Goal: Task Accomplishment & Management: Manage account settings

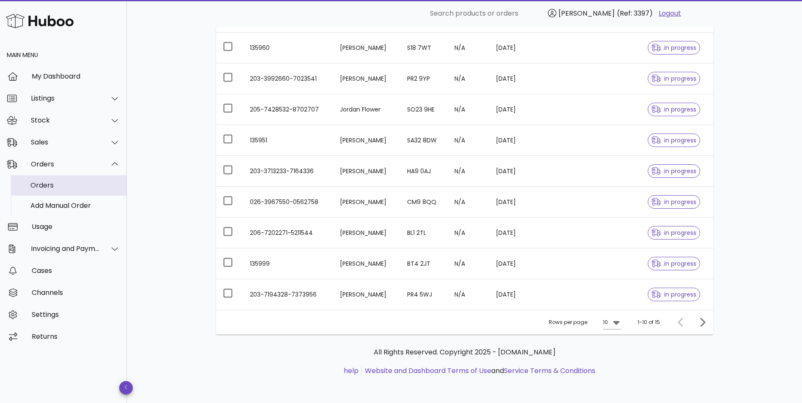
scroll to position [175, 0]
click at [59, 185] on div "Orders" at bounding box center [75, 185] width 90 height 8
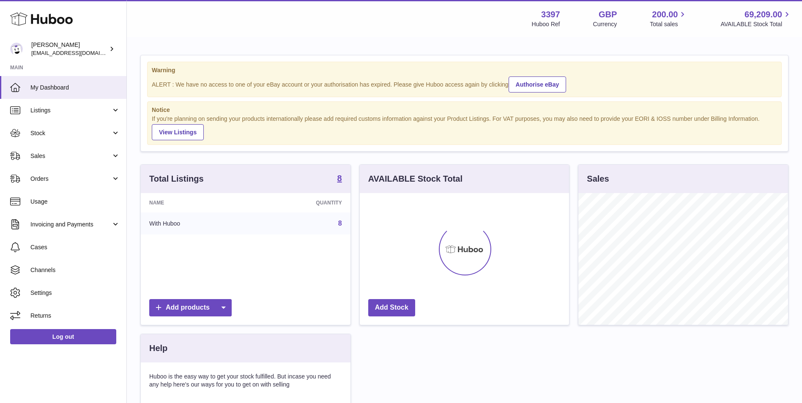
scroll to position [132, 209]
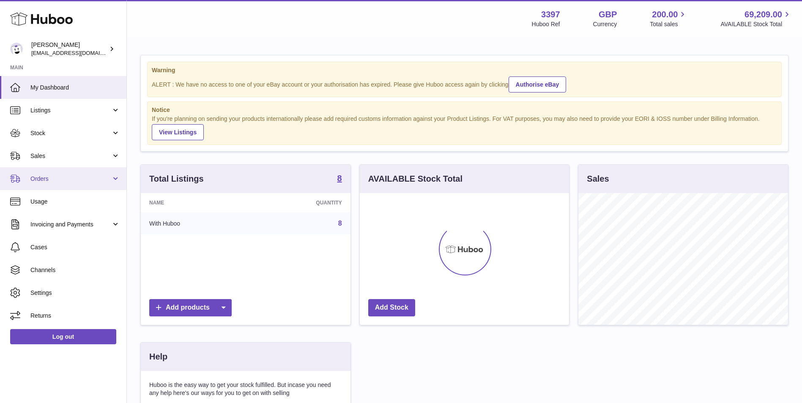
click at [45, 173] on link "Orders" at bounding box center [63, 178] width 126 height 23
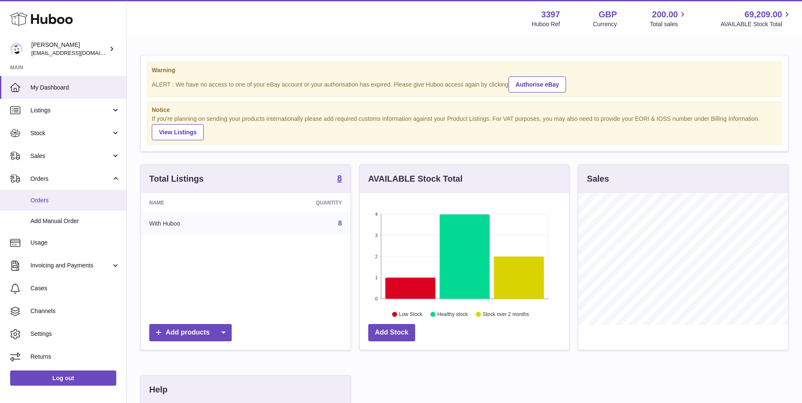
click at [46, 205] on link "Orders" at bounding box center [63, 200] width 126 height 21
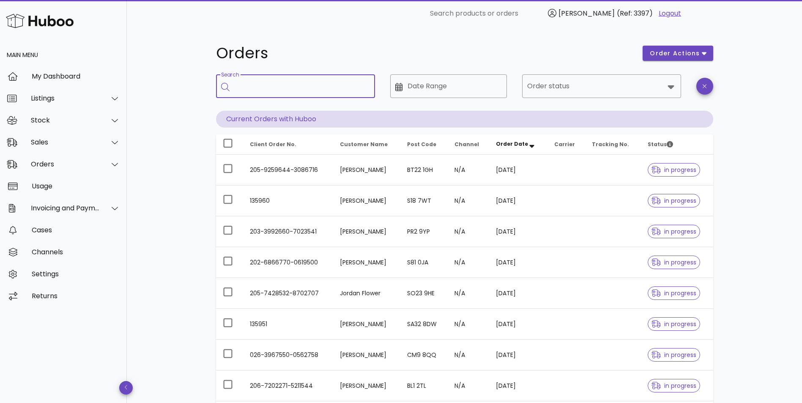
click at [270, 88] on input "Search" at bounding box center [302, 86] width 134 height 14
paste input "**********"
type input "**********"
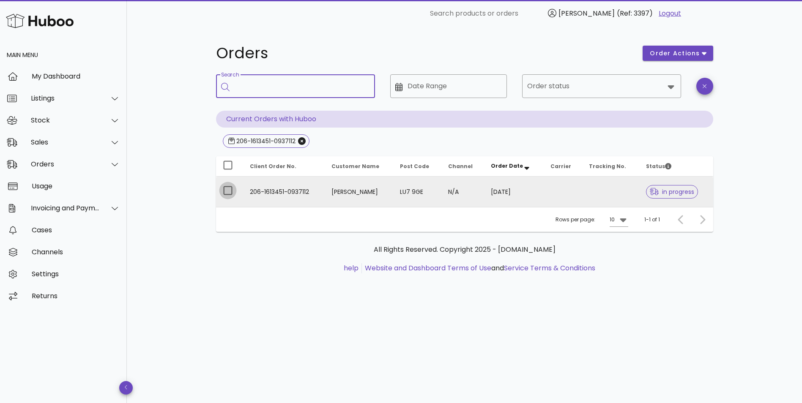
click at [228, 189] on div at bounding box center [228, 190] width 14 height 14
click at [285, 190] on td "206-1613451-0937112" at bounding box center [284, 192] width 82 height 30
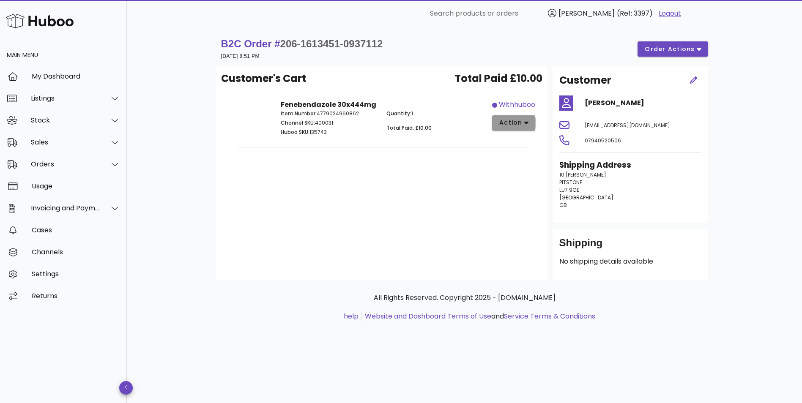
click at [514, 120] on span "action" at bounding box center [511, 122] width 24 height 9
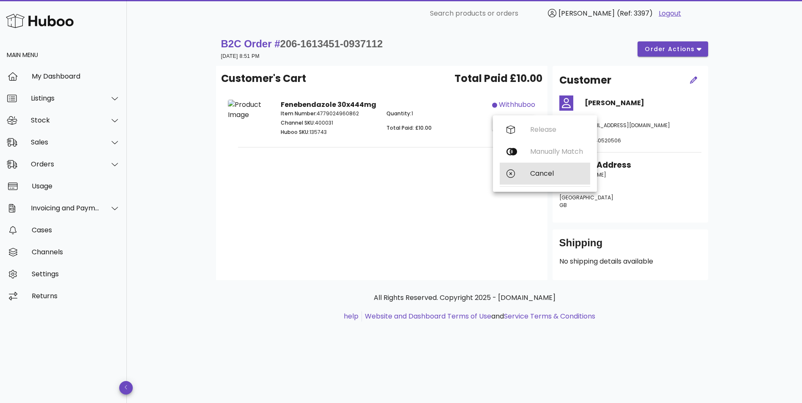
click at [543, 179] on div "Cancel" at bounding box center [545, 174] width 90 height 22
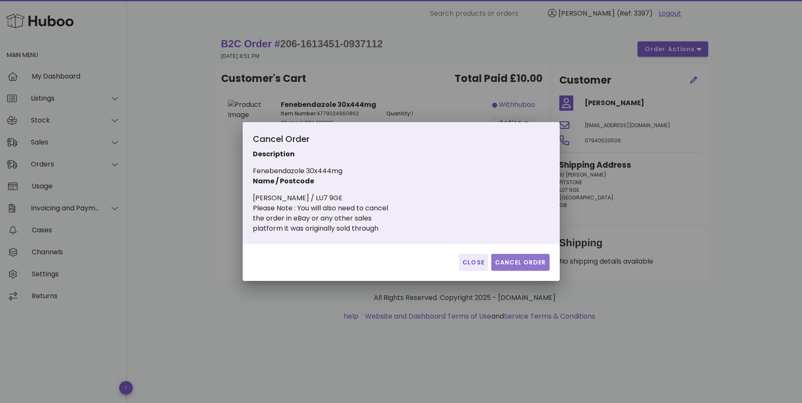
click at [519, 263] on span "Cancel Order" at bounding box center [520, 262] width 52 height 9
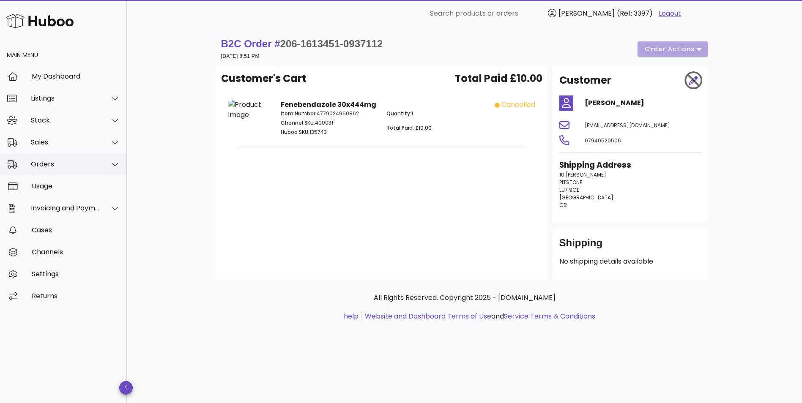
click at [88, 166] on div "Orders" at bounding box center [65, 164] width 69 height 8
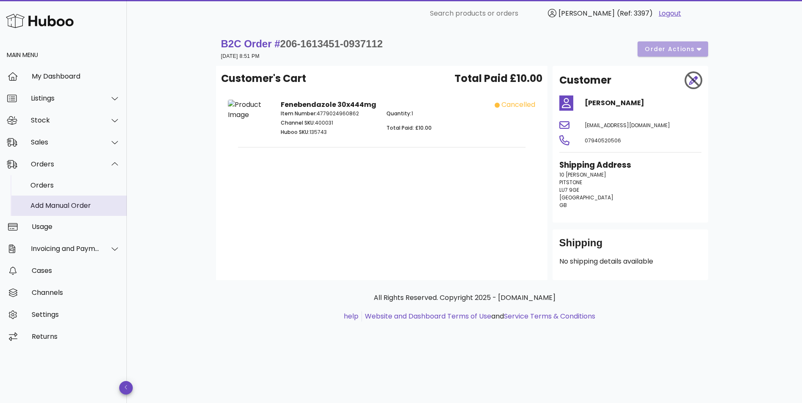
click at [68, 203] on div "Add Manual Order" at bounding box center [75, 206] width 90 height 8
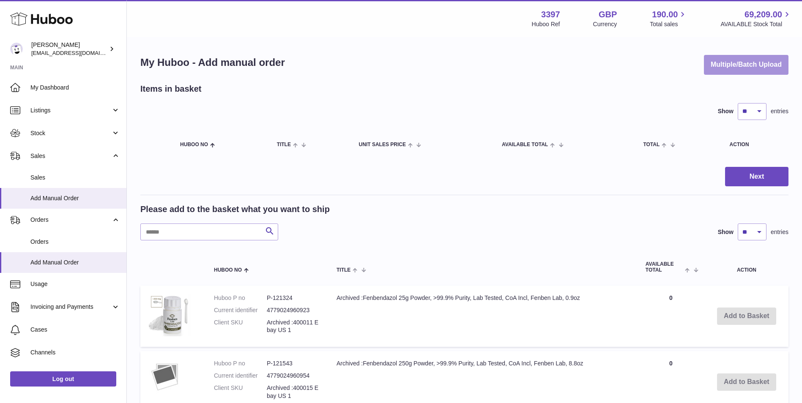
click at [772, 60] on button "Multiple/Batch Upload" at bounding box center [746, 65] width 85 height 20
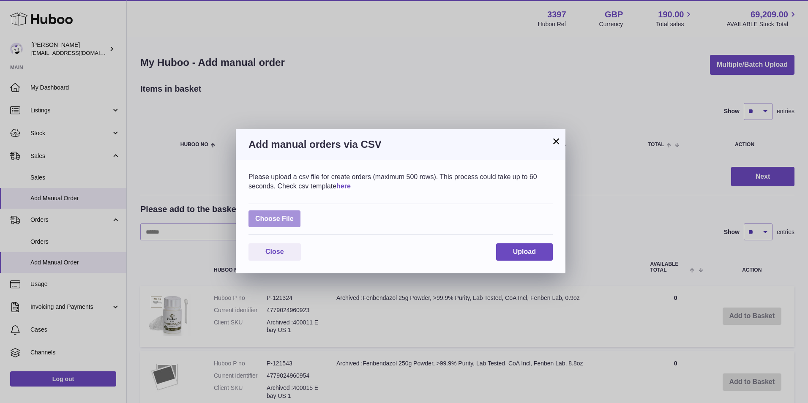
click at [291, 220] on label at bounding box center [275, 218] width 52 height 17
click at [294, 215] on input "file" at bounding box center [294, 215] width 0 height 0
type input "**********"
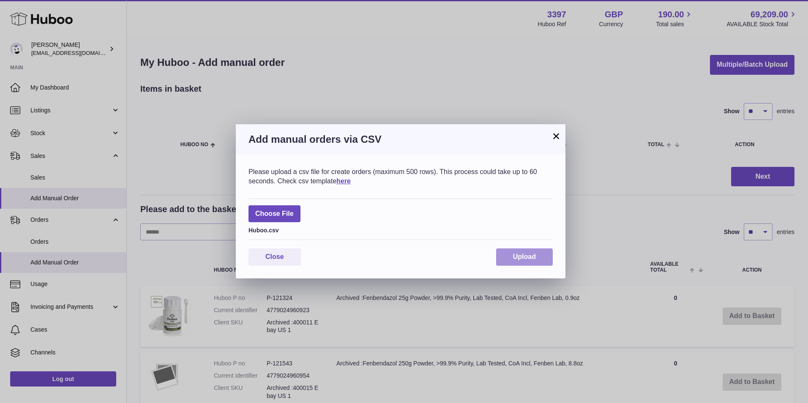
click at [523, 257] on span "Upload" at bounding box center [524, 256] width 23 height 7
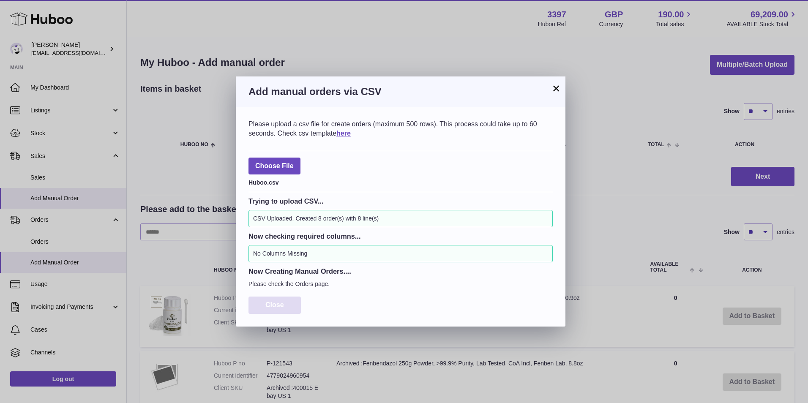
click at [270, 304] on span "Close" at bounding box center [274, 304] width 19 height 7
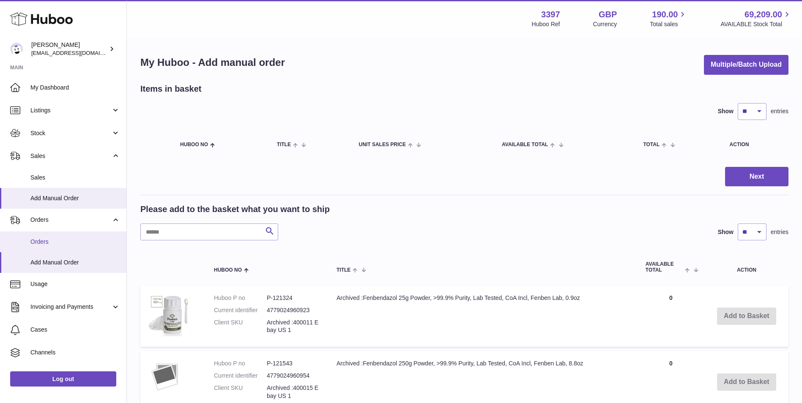
click at [44, 245] on span "Orders" at bounding box center [75, 242] width 90 height 8
